Goal: Information Seeking & Learning: Learn about a topic

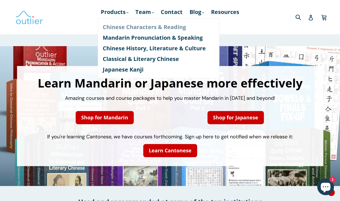
click at [127, 28] on link "Chinese Characters & Reading" at bounding box center [158, 27] width 111 height 11
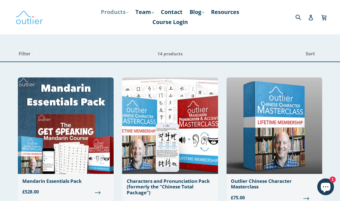
click at [117, 13] on link "Products .cls-1{fill:#231f20} expand" at bounding box center [114, 12] width 33 height 10
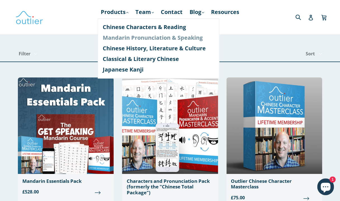
click at [117, 38] on link "Mandarin Pronunciation & Speaking" at bounding box center [158, 37] width 111 height 11
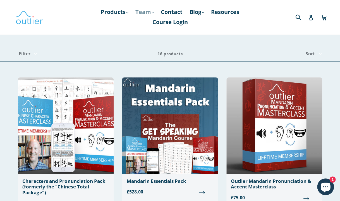
click at [143, 13] on link "Team .cls-1{fill:#231f20} expand" at bounding box center [145, 12] width 24 height 10
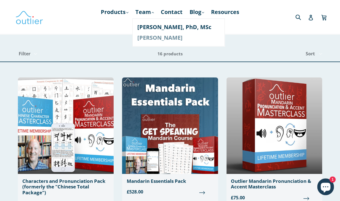
click at [142, 39] on link "[PERSON_NAME]" at bounding box center [178, 37] width 82 height 11
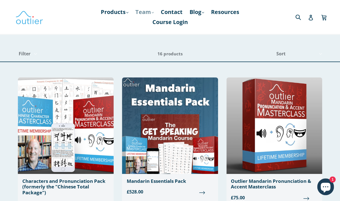
click at [140, 12] on link "Team .cls-1{fill:#231f20} expand" at bounding box center [145, 12] width 24 height 10
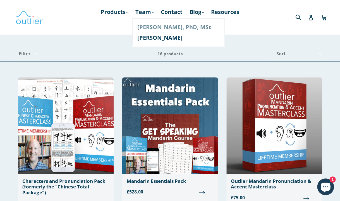
click at [144, 29] on link "[PERSON_NAME], PhD, MSc" at bounding box center [178, 27] width 82 height 11
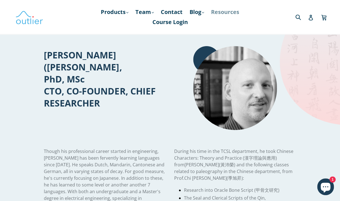
click at [230, 12] on link "Resources" at bounding box center [225, 12] width 34 height 10
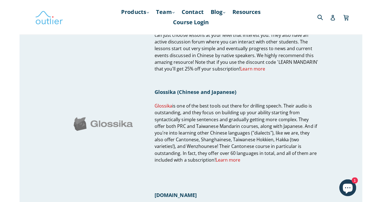
scroll to position [155, 0]
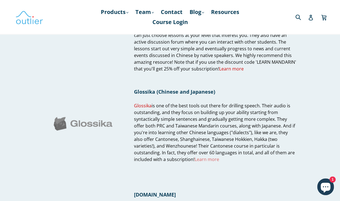
click at [194, 160] on link "Learn more" at bounding box center [206, 159] width 25 height 6
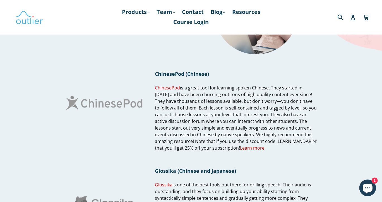
scroll to position [75, 0]
click at [168, 91] on span "ChinesePod" at bounding box center [167, 88] width 25 height 6
click at [240, 149] on span "Learn more" at bounding box center [252, 149] width 25 height 6
